Goal: Task Accomplishment & Management: Use online tool/utility

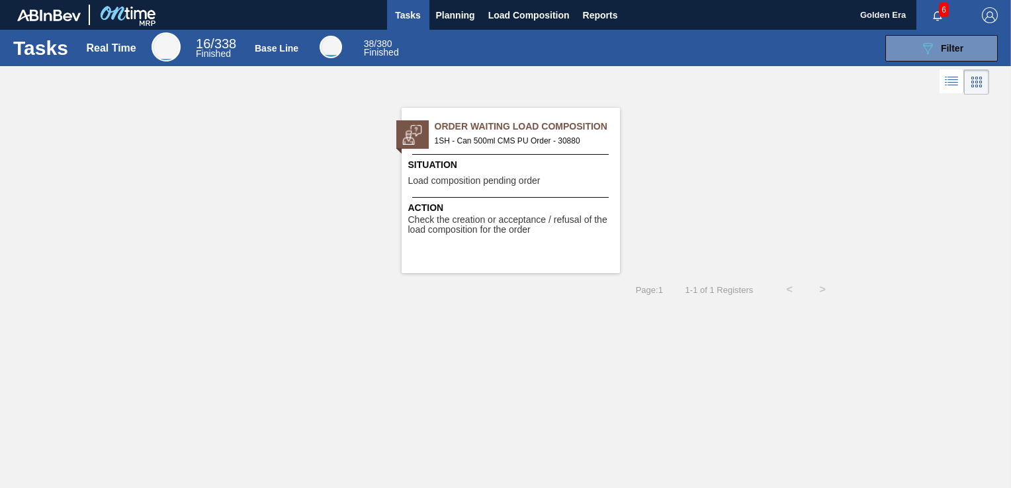
click at [507, 173] on div "Situation Load composition pending order" at bounding box center [512, 174] width 208 height 32
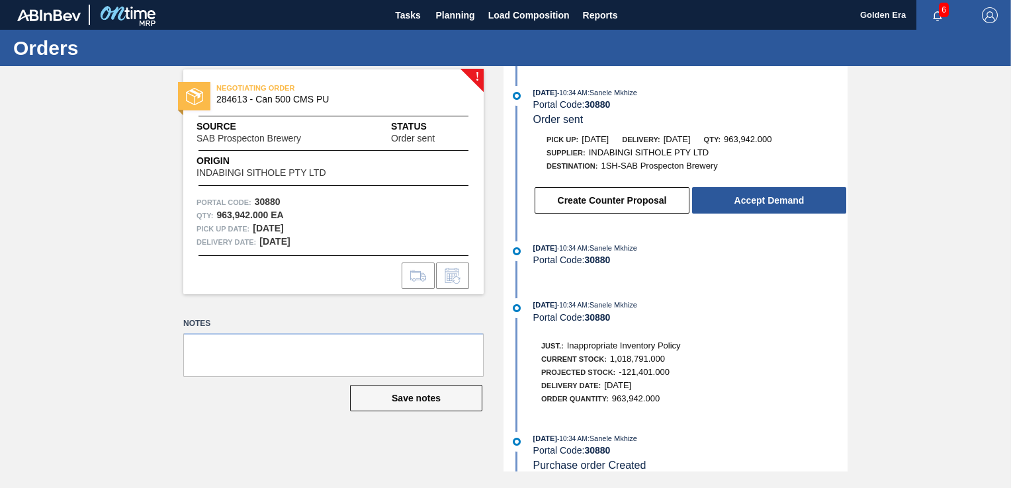
click at [751, 222] on div "[DATE] 10:34 AM : Sanele Mkhize Portal Code: 30880 Order sent Pick up: [DATE] D…" at bounding box center [677, 154] width 341 height 136
click at [757, 208] on button "Accept Demand" at bounding box center [769, 200] width 154 height 26
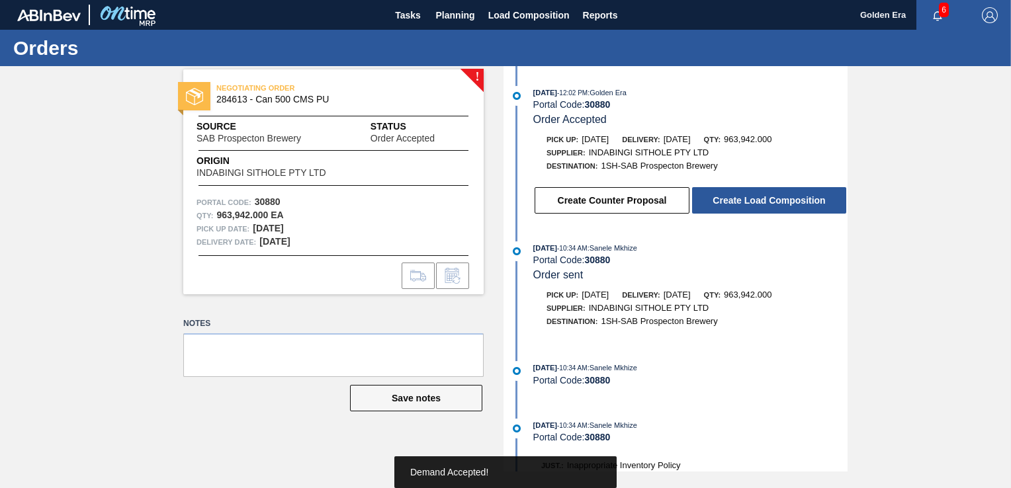
click at [757, 208] on button "Create Load Composition" at bounding box center [769, 200] width 154 height 26
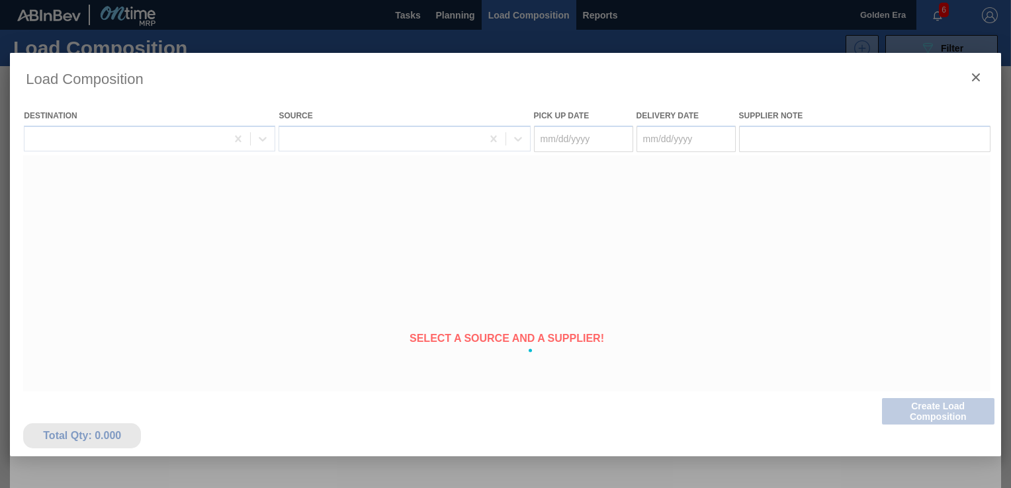
type Date "[DATE]"
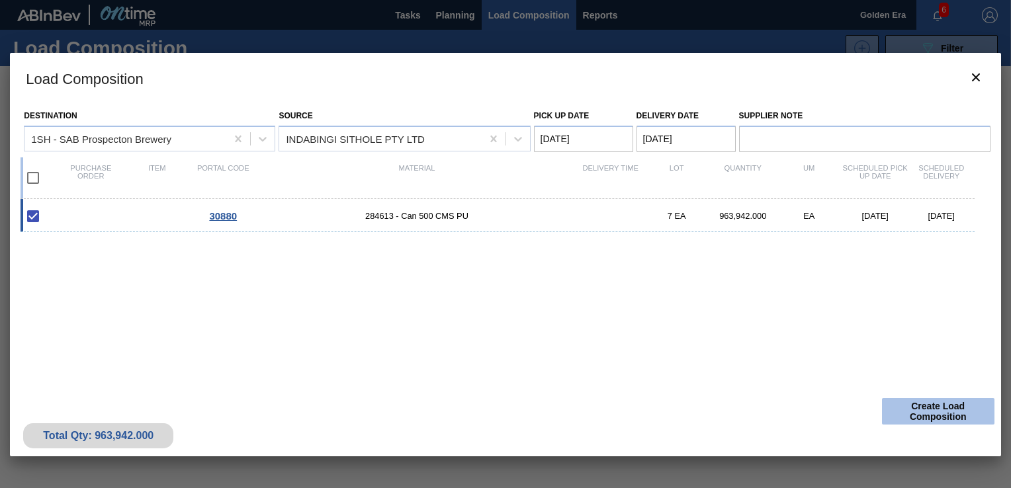
click at [942, 419] on button "Create Load Composition" at bounding box center [938, 411] width 112 height 26
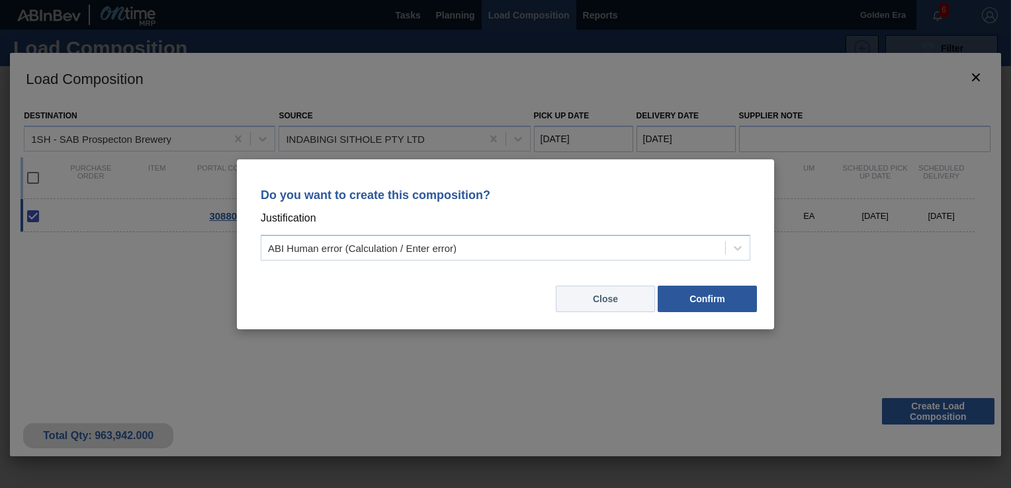
click at [618, 291] on button "Close" at bounding box center [605, 299] width 99 height 26
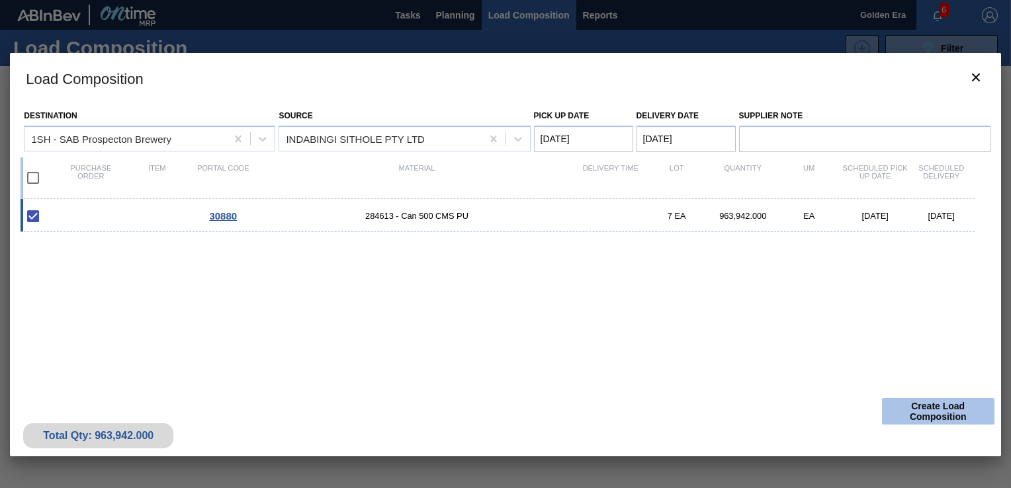
click at [910, 405] on button "Create Load Composition" at bounding box center [938, 411] width 112 height 26
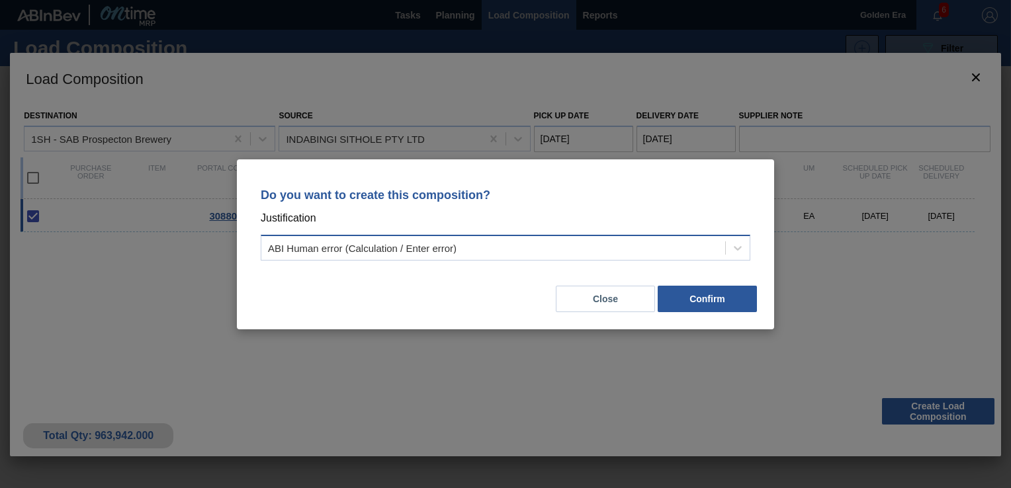
click at [656, 257] on div "ABI Human error (Calculation / Enter error)" at bounding box center [493, 247] width 464 height 19
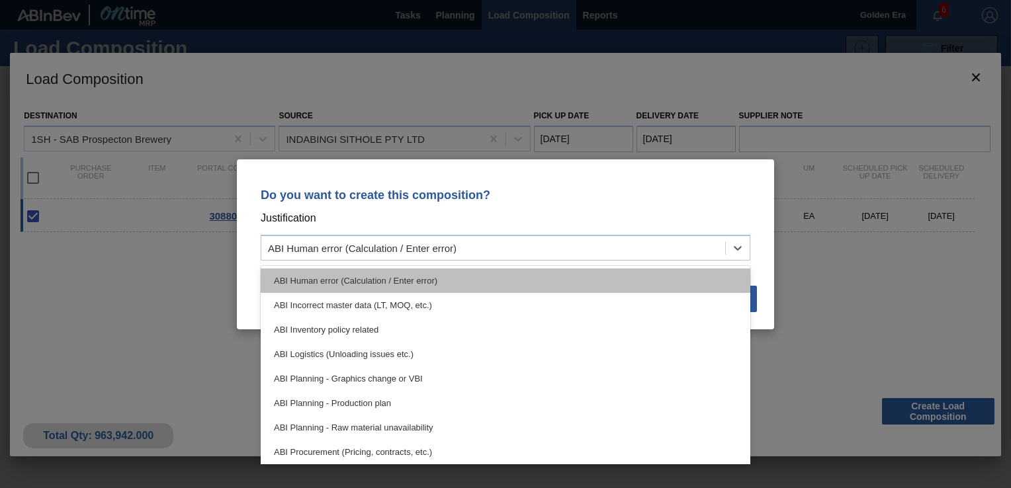
click at [516, 277] on div "ABI Human error (Calculation / Enter error)" at bounding box center [505, 281] width 489 height 24
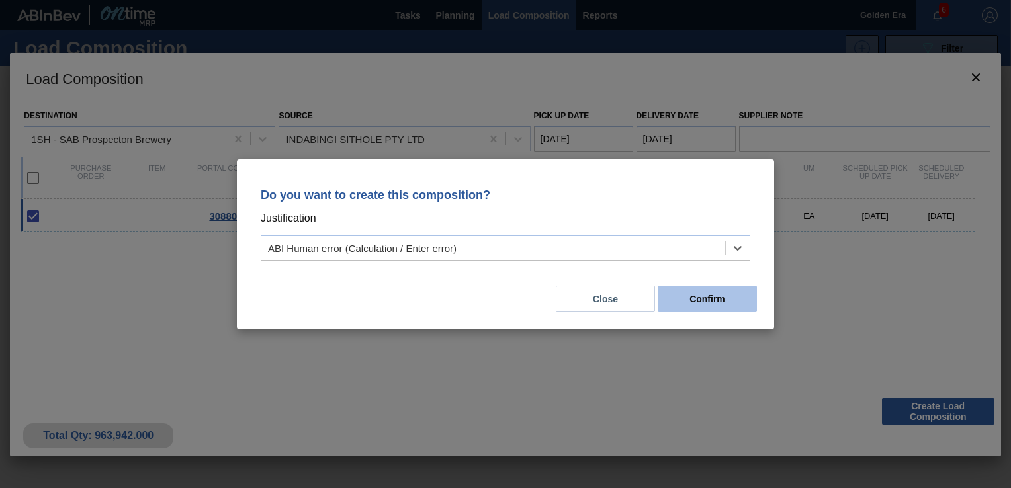
click at [679, 292] on button "Confirm" at bounding box center [706, 299] width 99 height 26
